Goal: Check status: Check status

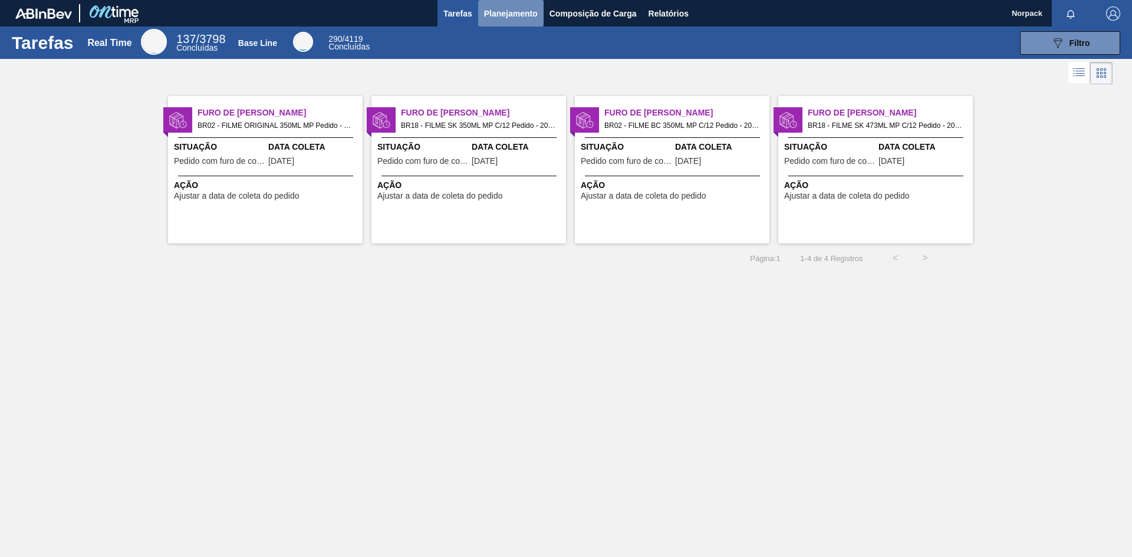
click at [525, 11] on span "Planejamento" at bounding box center [511, 13] width 54 height 14
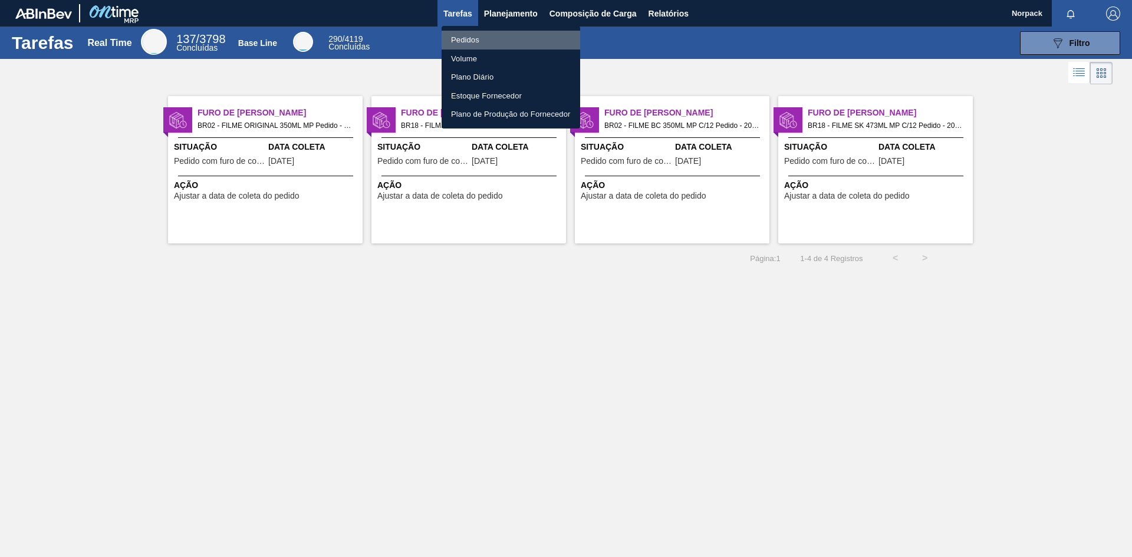
click at [474, 37] on li "Pedidos" at bounding box center [511, 40] width 139 height 19
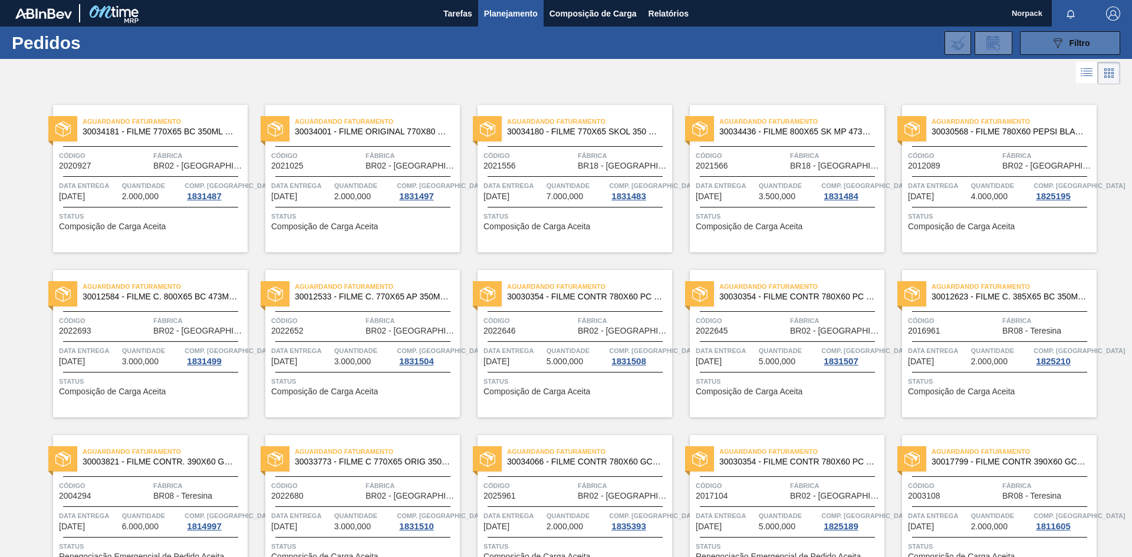
click at [1065, 47] on div "089F7B8B-B2A5-4AFE-B5C0-19BA573D28AC Filtro" at bounding box center [1069, 43] width 39 height 14
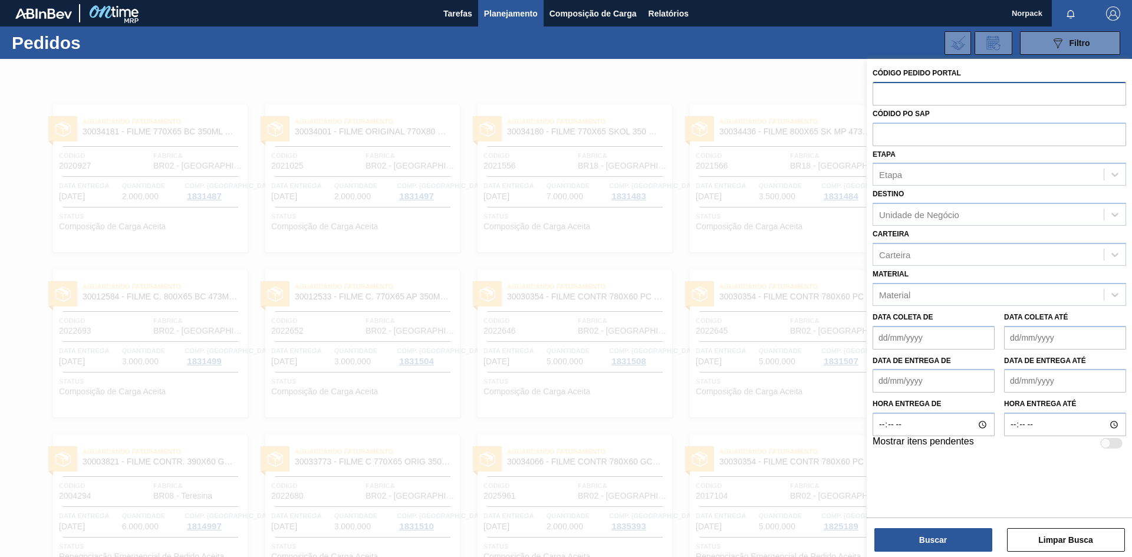
click at [904, 97] on input "text" at bounding box center [998, 93] width 253 height 22
paste input "2021025"
type input "2021025"
click at [927, 538] on button "Buscar" at bounding box center [933, 540] width 118 height 24
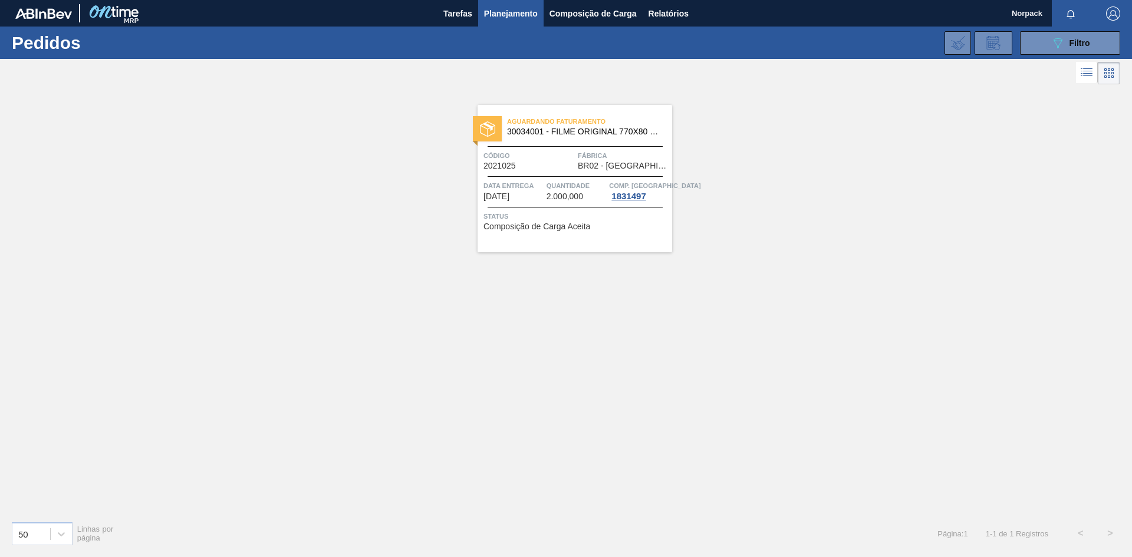
click at [566, 147] on div "Aguardando Faturamento 30034001 - FILME ORIGINAL 770X80 350X12 MP Código 202102…" at bounding box center [574, 178] width 195 height 147
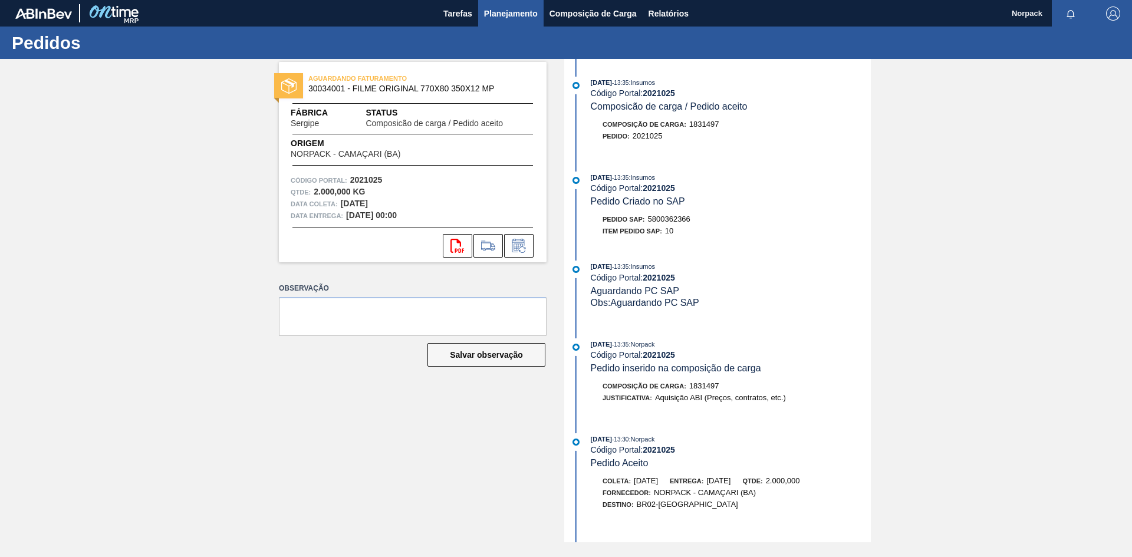
click at [522, 16] on span "Planejamento" at bounding box center [511, 13] width 54 height 14
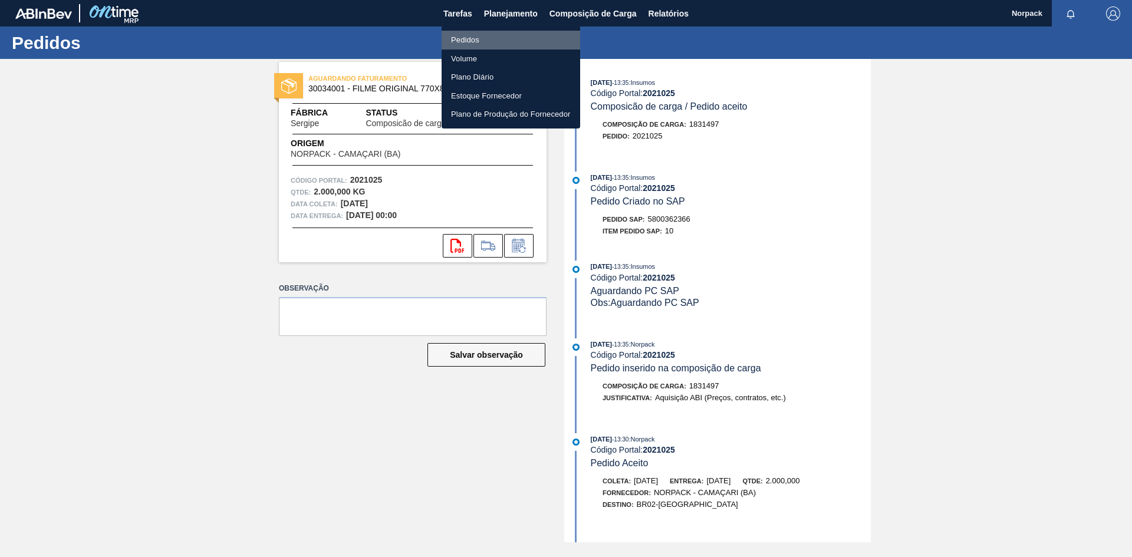
click at [475, 39] on li "Pedidos" at bounding box center [511, 40] width 139 height 19
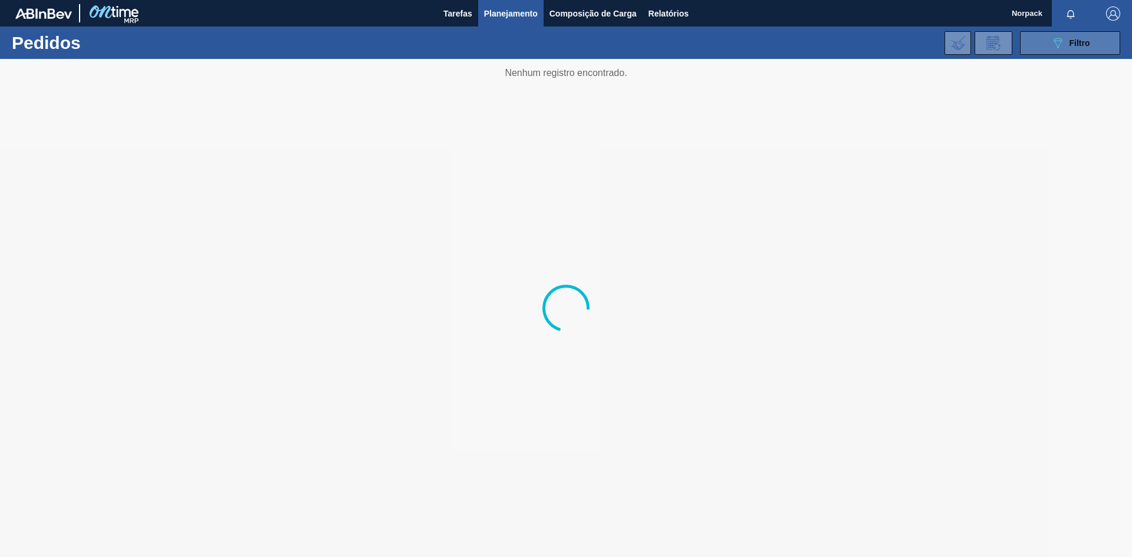
click at [1073, 45] on span "Filtro" at bounding box center [1079, 42] width 21 height 9
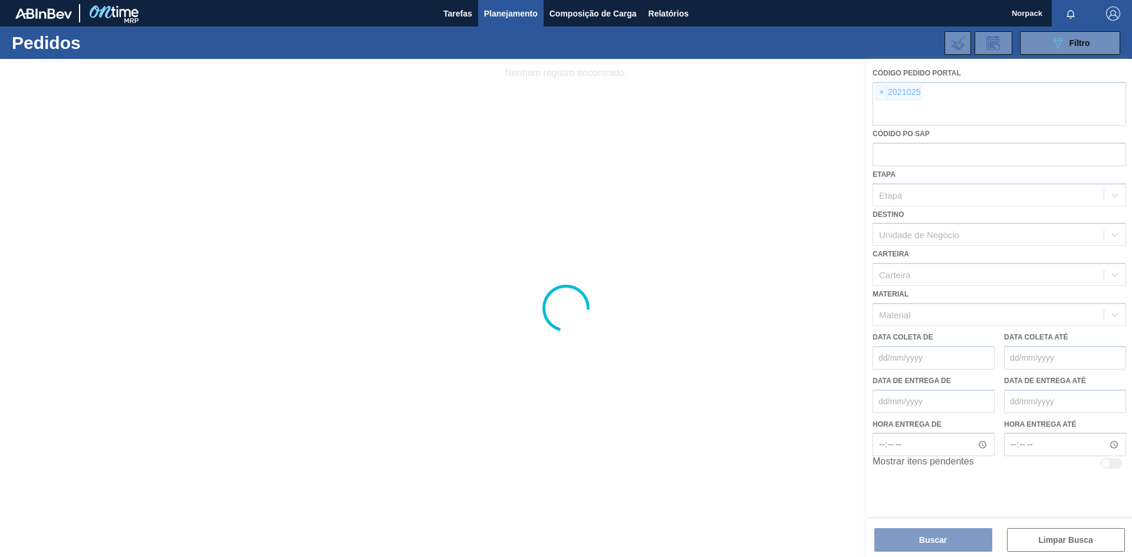
click at [882, 91] on div at bounding box center [566, 308] width 1132 height 498
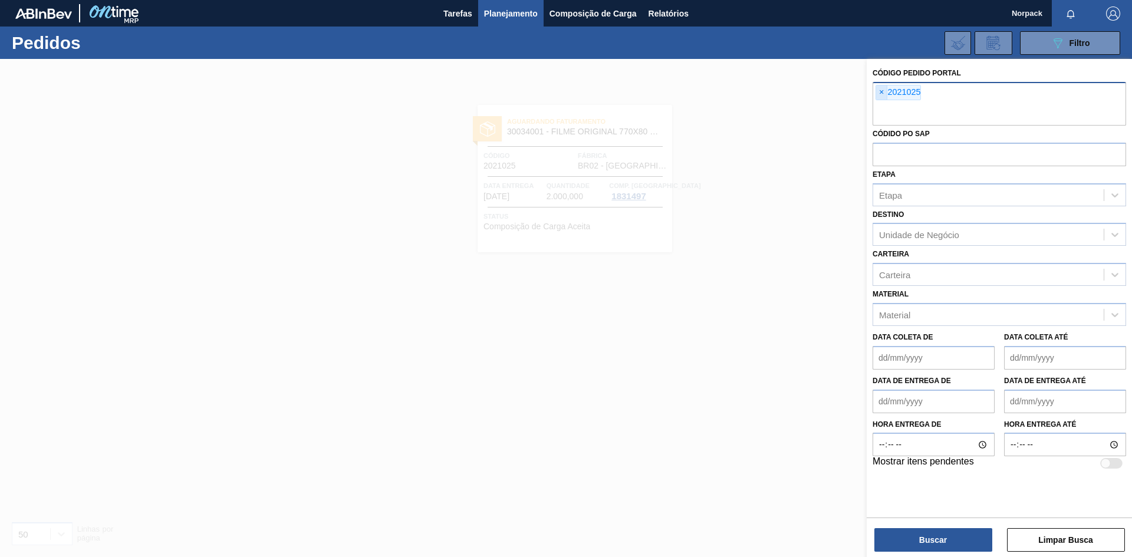
click at [881, 94] on span "×" at bounding box center [881, 92] width 11 height 14
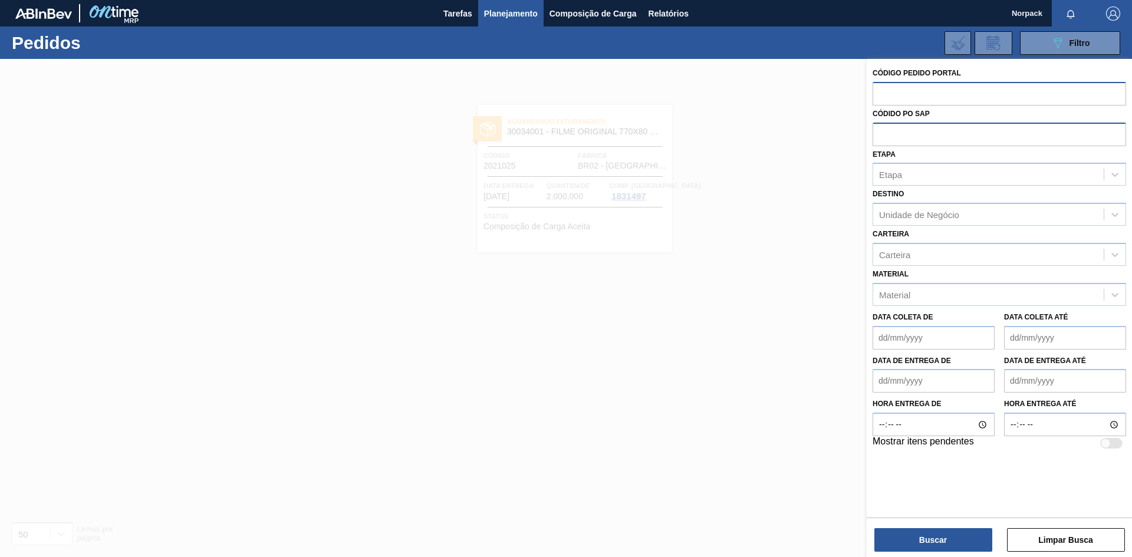
paste input "2022680"
type input "2022680"
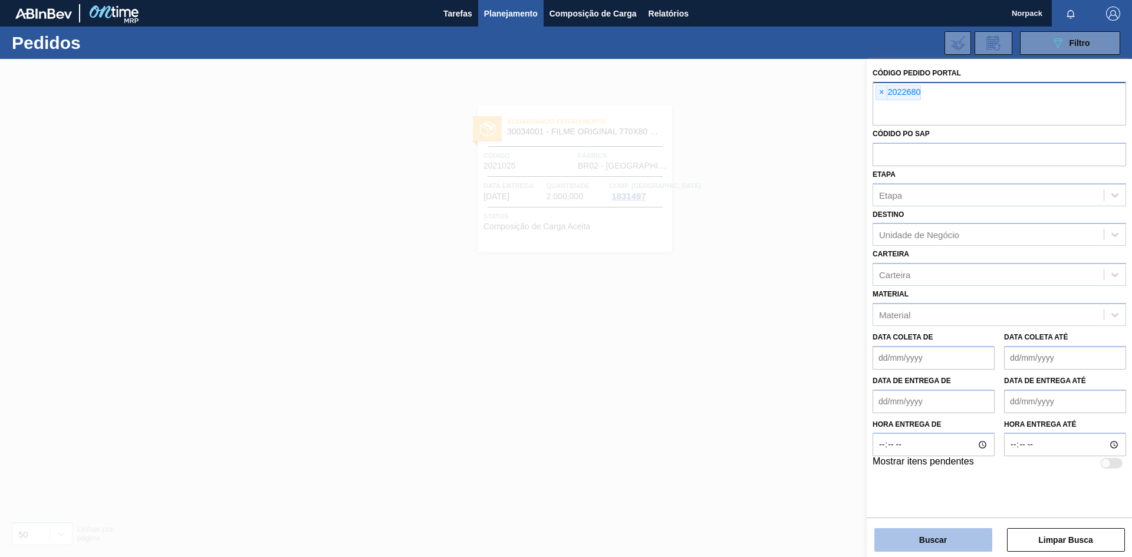
click at [928, 541] on button "Buscar" at bounding box center [933, 540] width 118 height 24
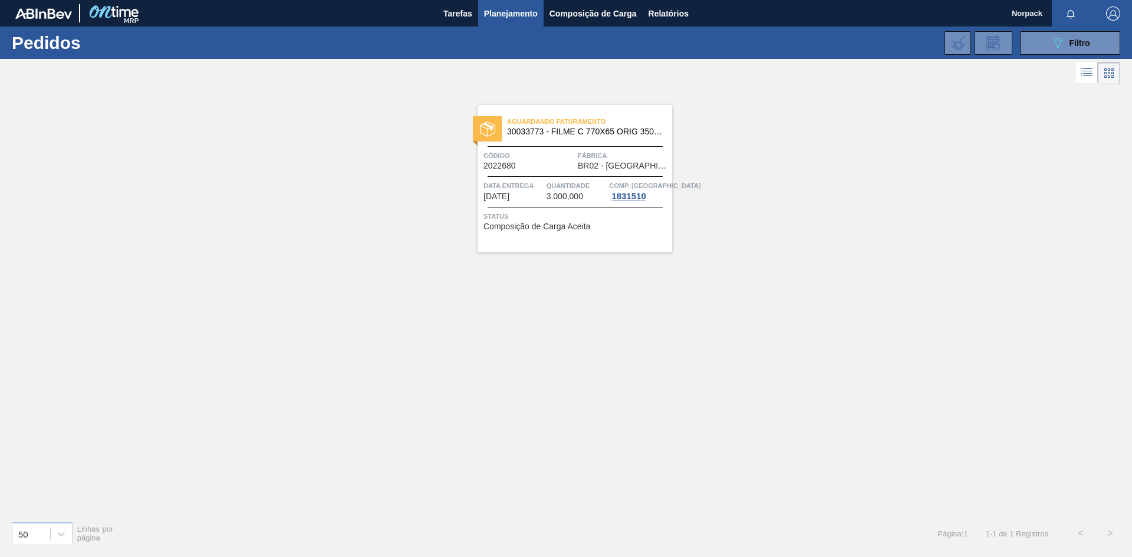
click at [600, 130] on span "30033773 - FILME C 770X65 ORIG 350ML C12 NIV24" at bounding box center [585, 131] width 156 height 9
click at [1067, 36] on div "089F7B8B-B2A5-4AFE-B5C0-19BA573D28AC Filtro" at bounding box center [1069, 43] width 39 height 14
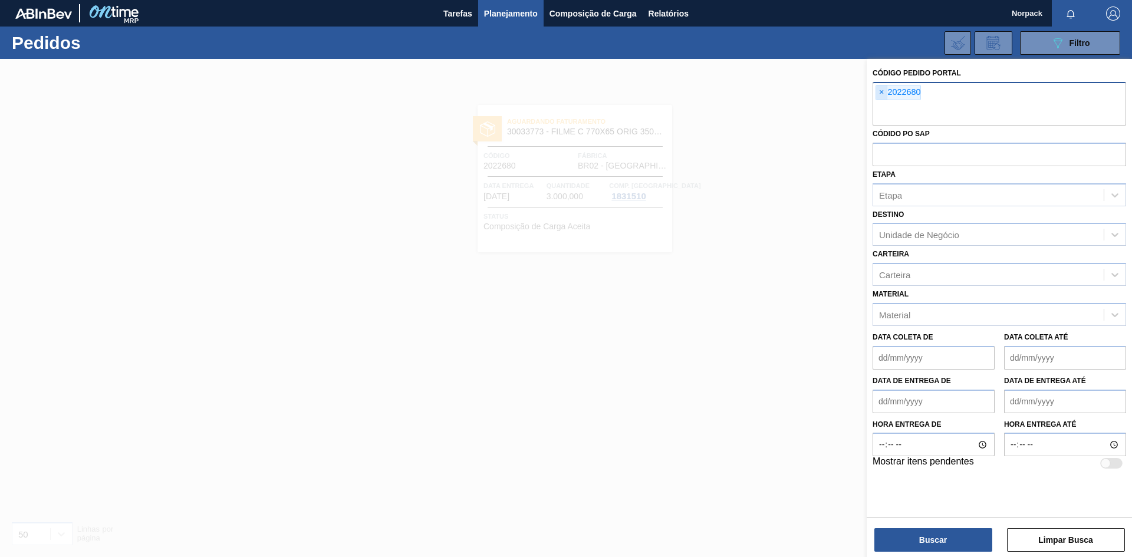
click at [882, 92] on span "×" at bounding box center [881, 92] width 11 height 14
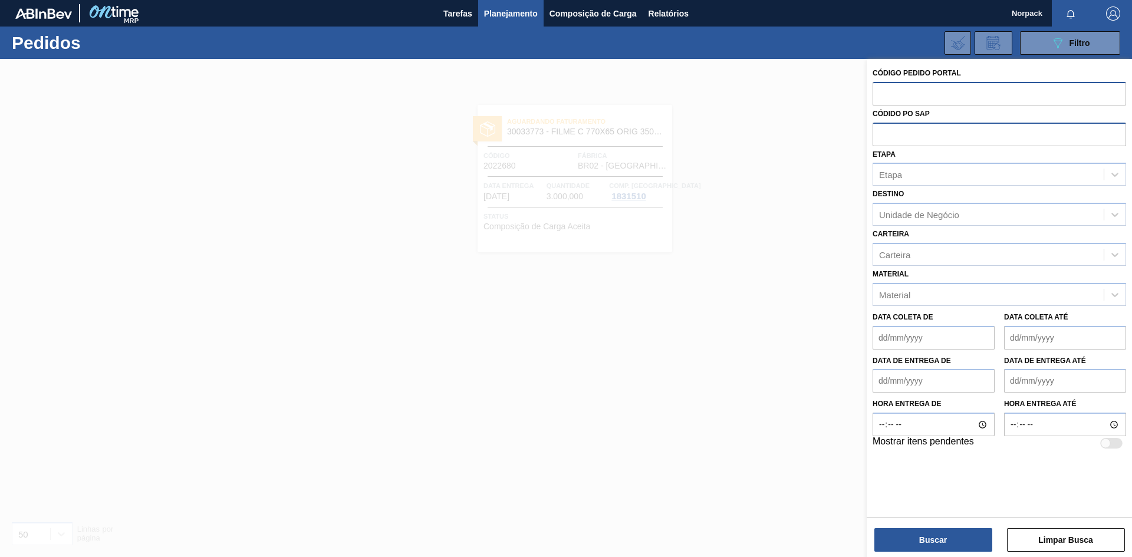
paste input "2021025"
type input "2021025"
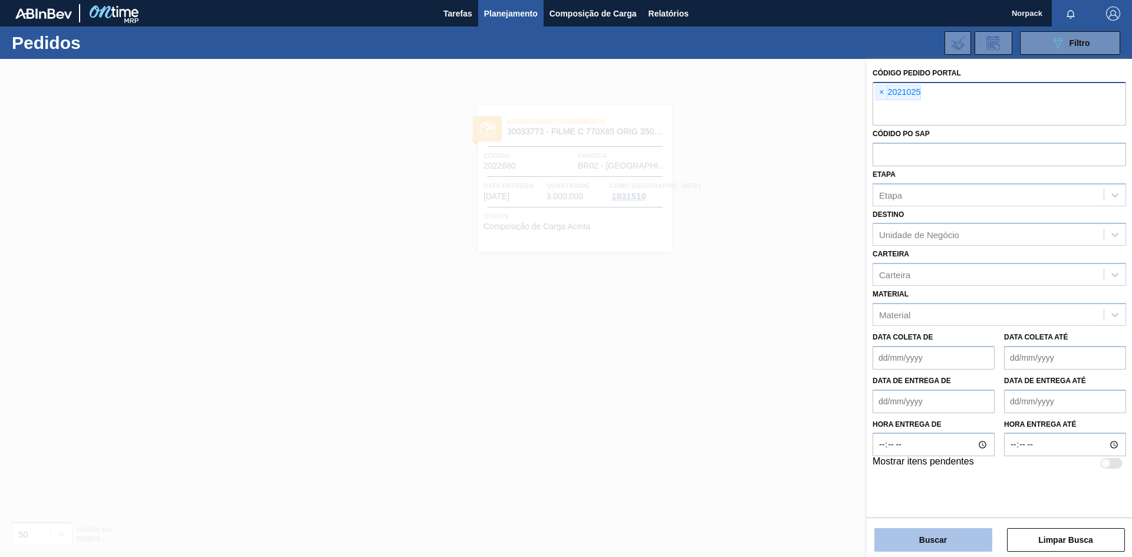
click at [915, 529] on button "Buscar" at bounding box center [933, 540] width 118 height 24
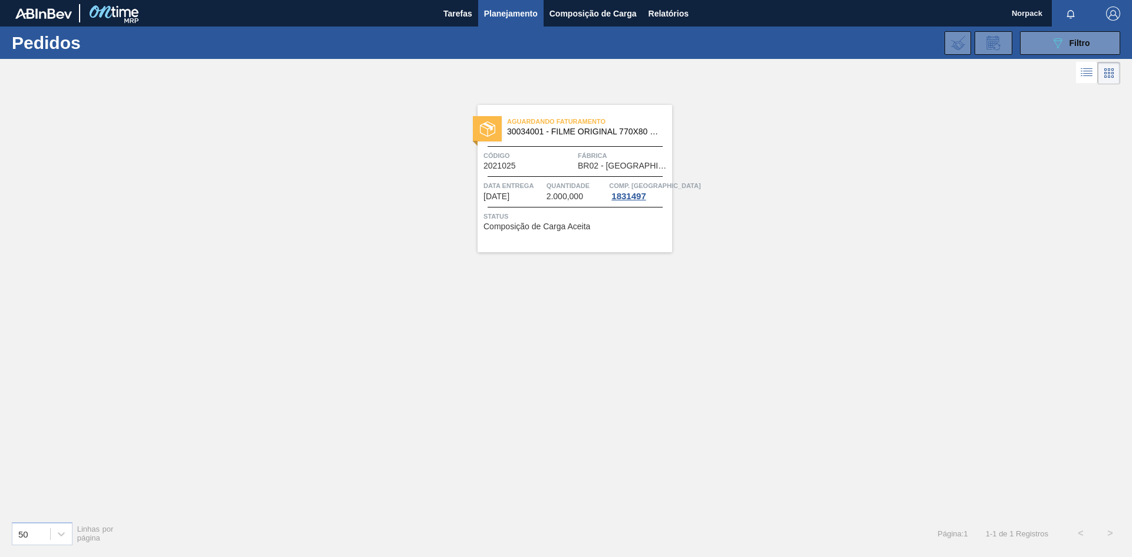
click at [511, 180] on span "Data entrega" at bounding box center [513, 186] width 60 height 12
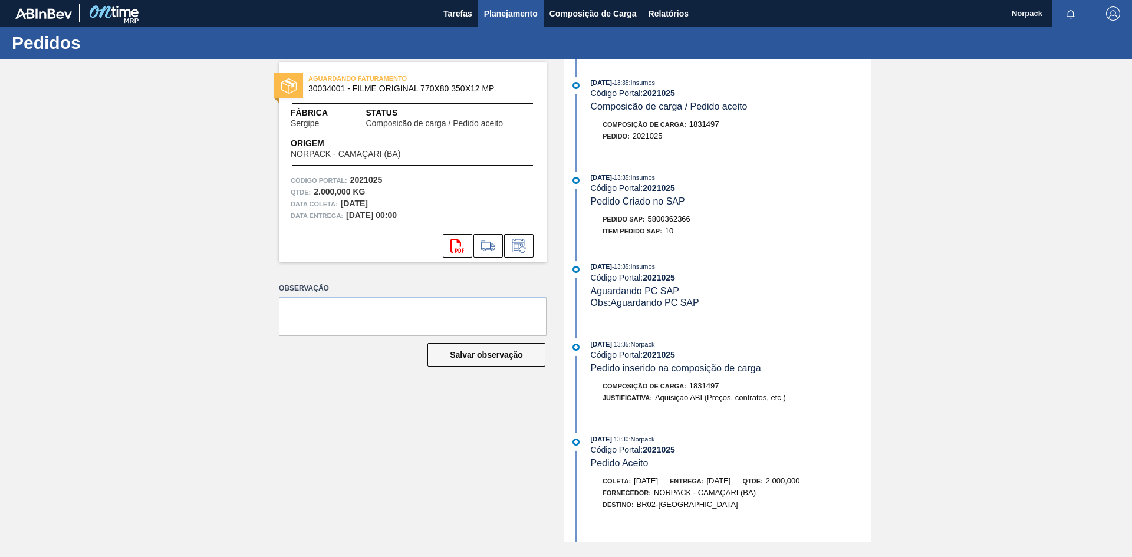
click at [494, 10] on span "Planejamento" at bounding box center [511, 13] width 54 height 14
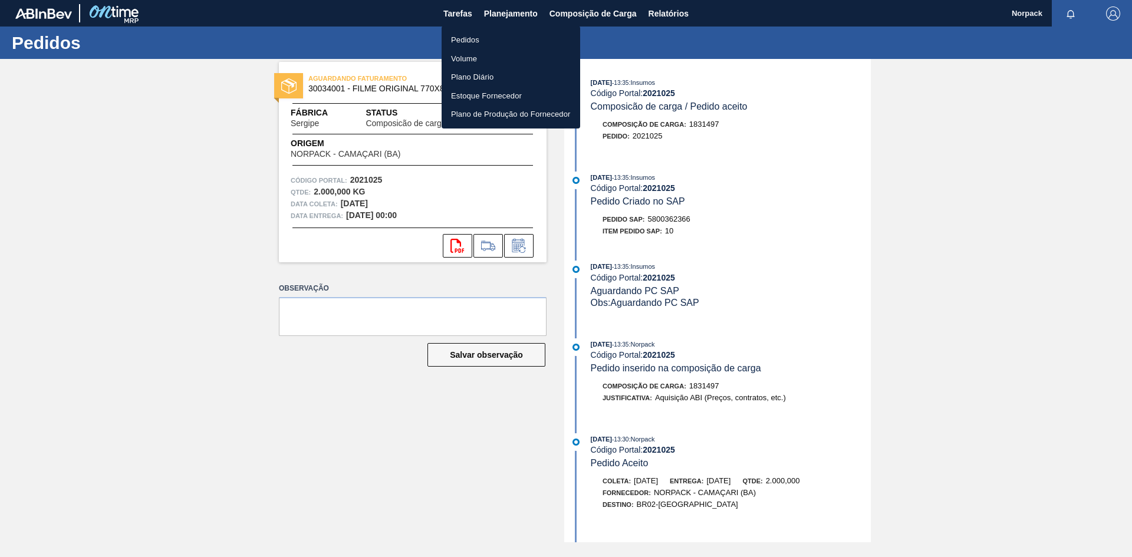
click at [465, 39] on li "Pedidos" at bounding box center [511, 40] width 139 height 19
